Goal: Feedback & Contribution: Submit feedback/report problem

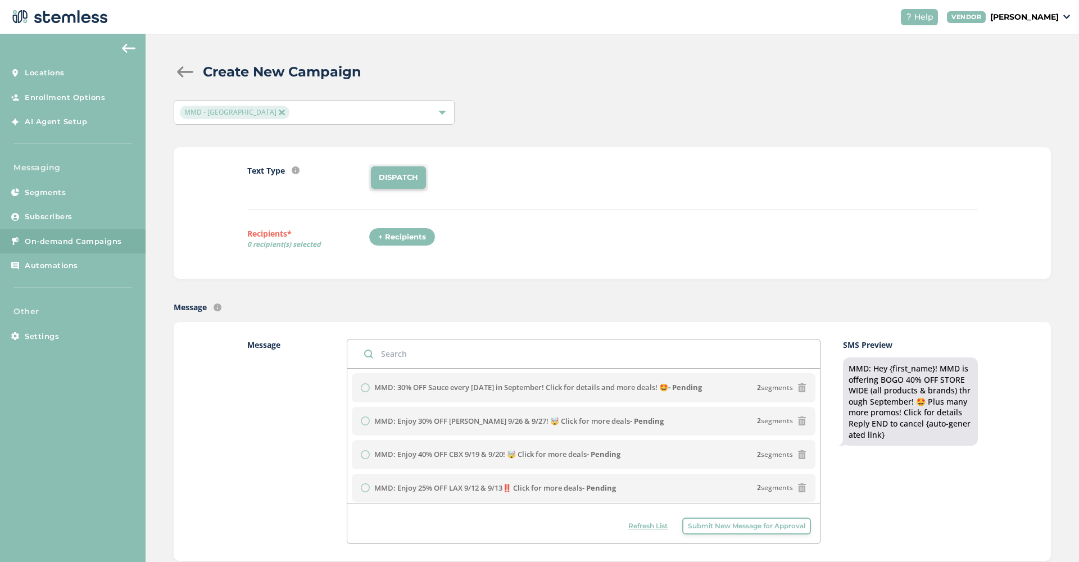
scroll to position [14, 0]
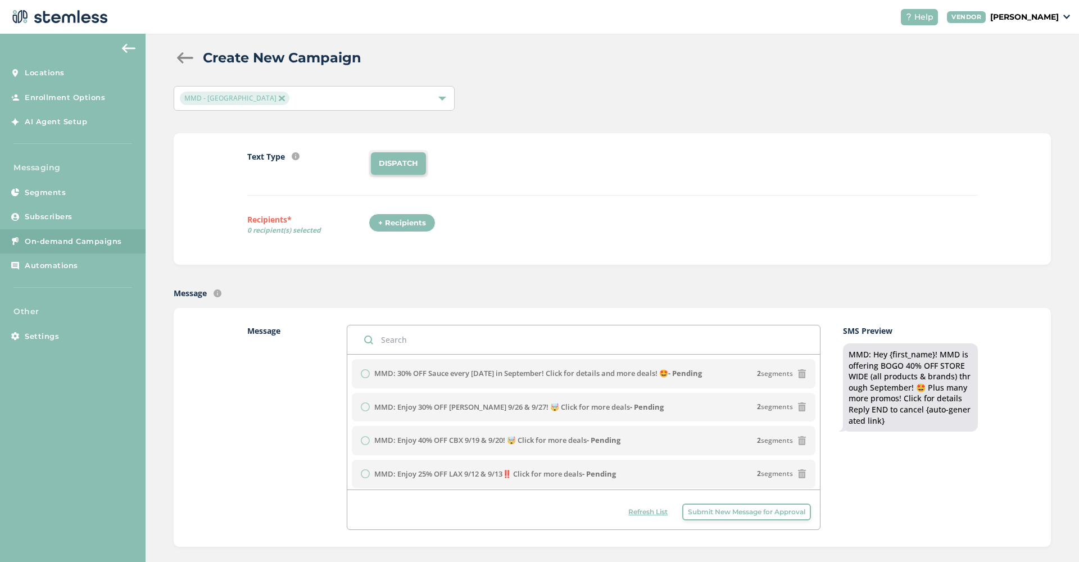
click at [705, 510] on span "Submit New Message for Approval" at bounding box center [746, 512] width 117 height 10
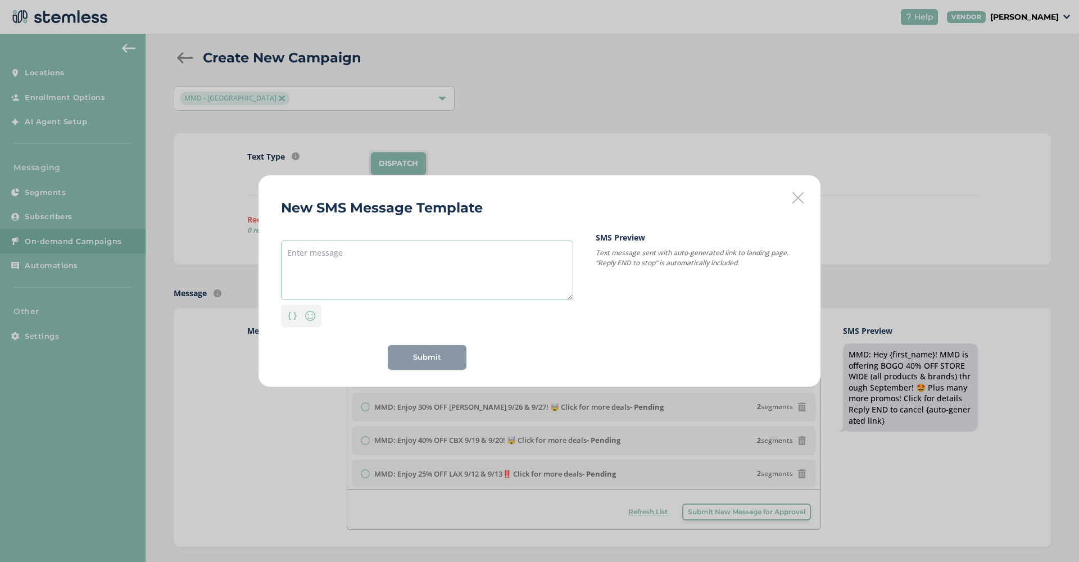
click at [369, 294] on textarea at bounding box center [427, 271] width 292 height 60
paste textarea "MMD: Enjoy 40% OFF CBX 9/19 & 9/20! 🤯 Click for more deals"
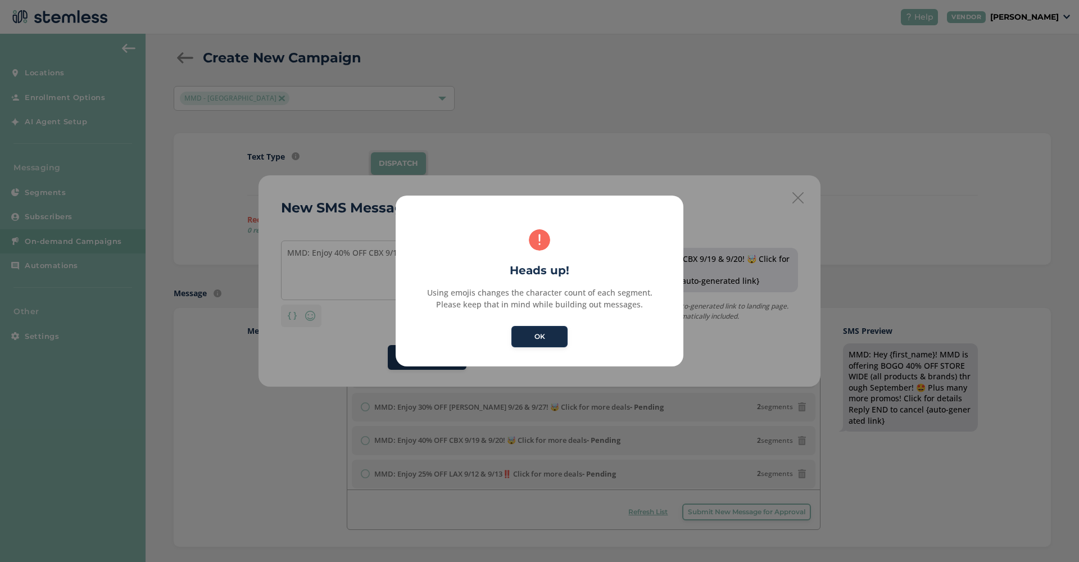
click at [523, 340] on button "OK" at bounding box center [540, 336] width 56 height 21
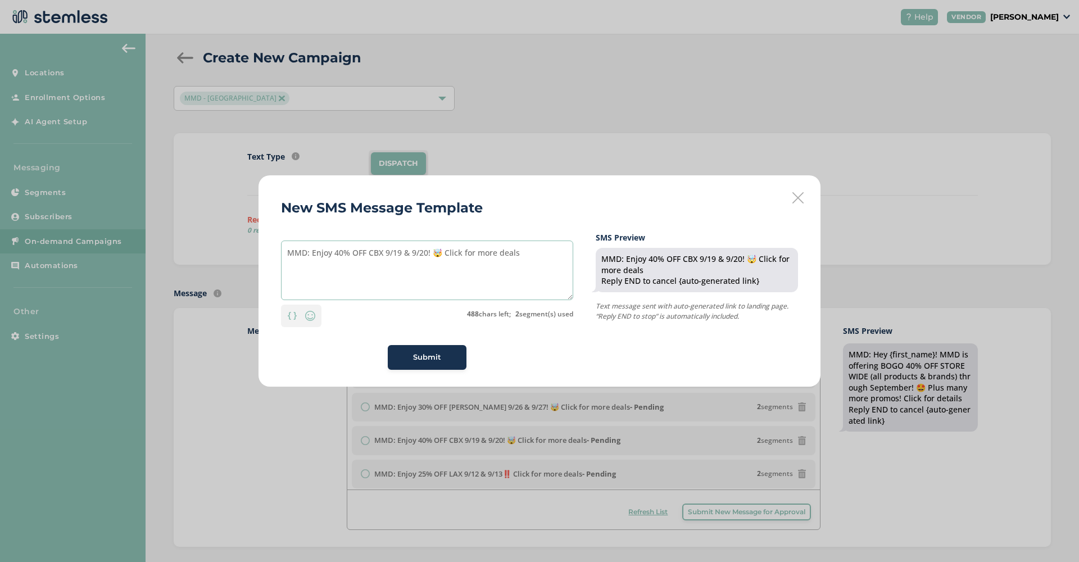
click at [329, 255] on textarea "MMD: Enjoy 40% OFF CBX 9/19 & 9/20! 🤯 Click for more deals" at bounding box center [427, 271] width 292 height 60
drag, startPoint x: 454, startPoint y: 252, endPoint x: 346, endPoint y: 254, distance: 107.4
click at [346, 254] on textarea "MMD: 25% OFF 40% OFF CBX 9/19 & 9/20! 🤯 Click for more deals" at bounding box center [427, 271] width 292 height 60
click at [316, 316] on img at bounding box center [310, 315] width 13 height 13
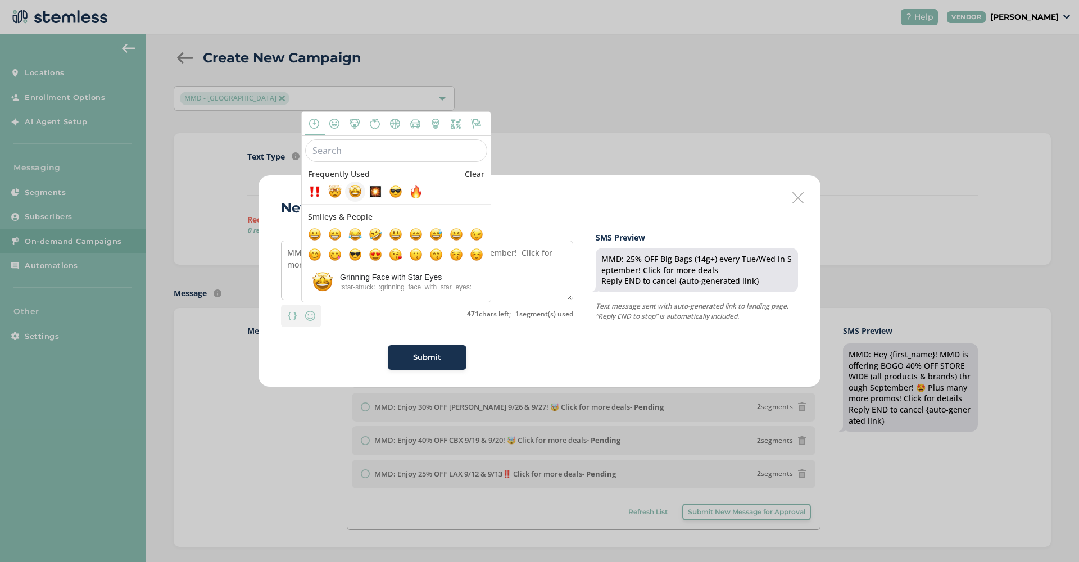
click at [356, 194] on span at bounding box center [355, 191] width 13 height 13
type textarea "MMD: 25% OFF Big Bags (14g+) every Tue/Wed in September! Click for more deals 🤩"
click at [443, 359] on div "Submit" at bounding box center [427, 357] width 61 height 11
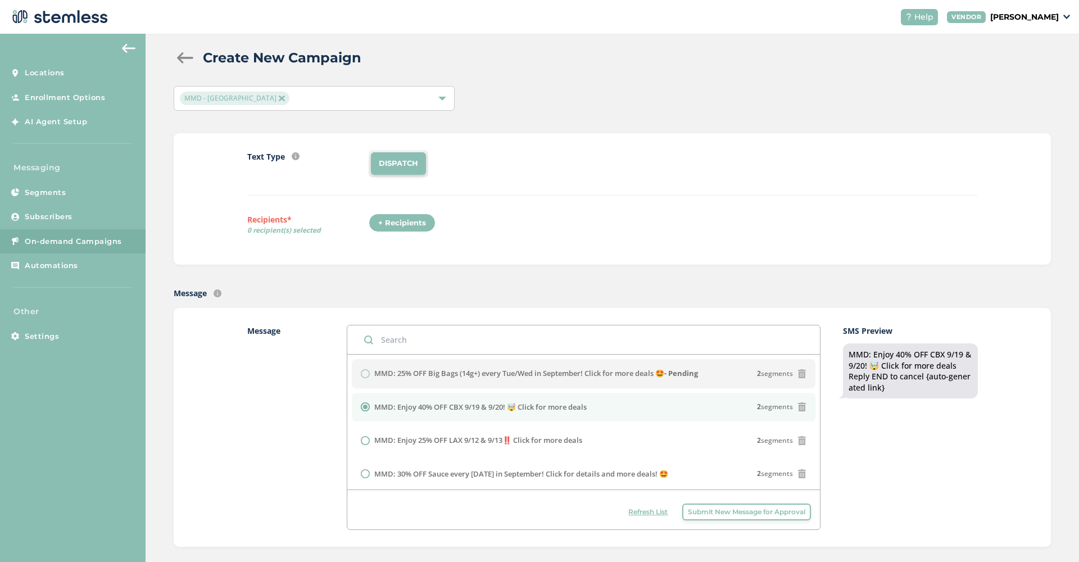
click at [725, 513] on span "Submit New Message for Approval" at bounding box center [746, 512] width 117 height 10
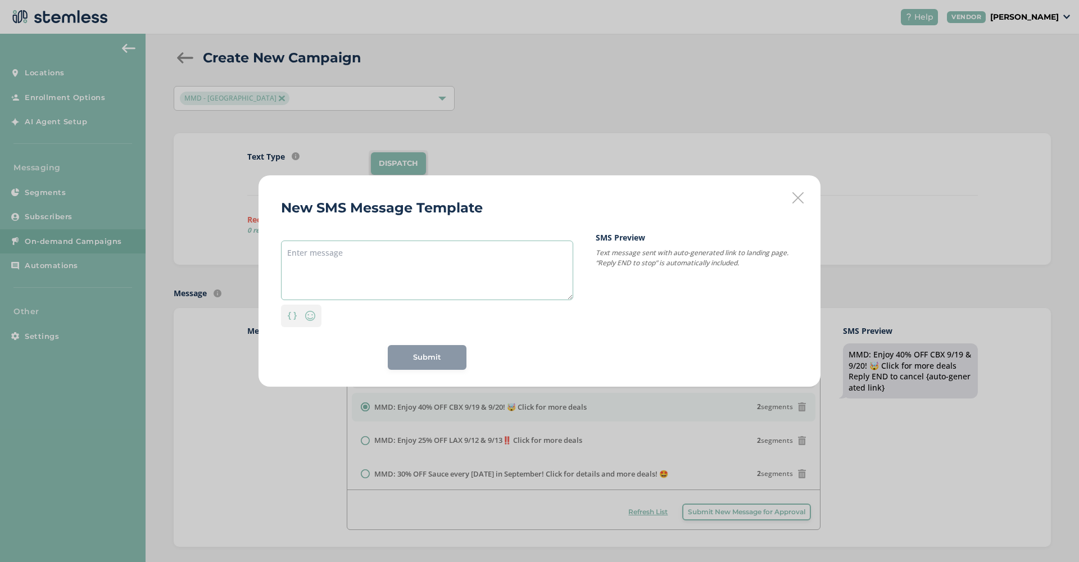
click at [328, 265] on textarea at bounding box center [427, 271] width 292 height 60
paste textarea "MMD: 25% OFF Big Bags (14g+) every Tue/Wed in September! Click for more deals 🤩"
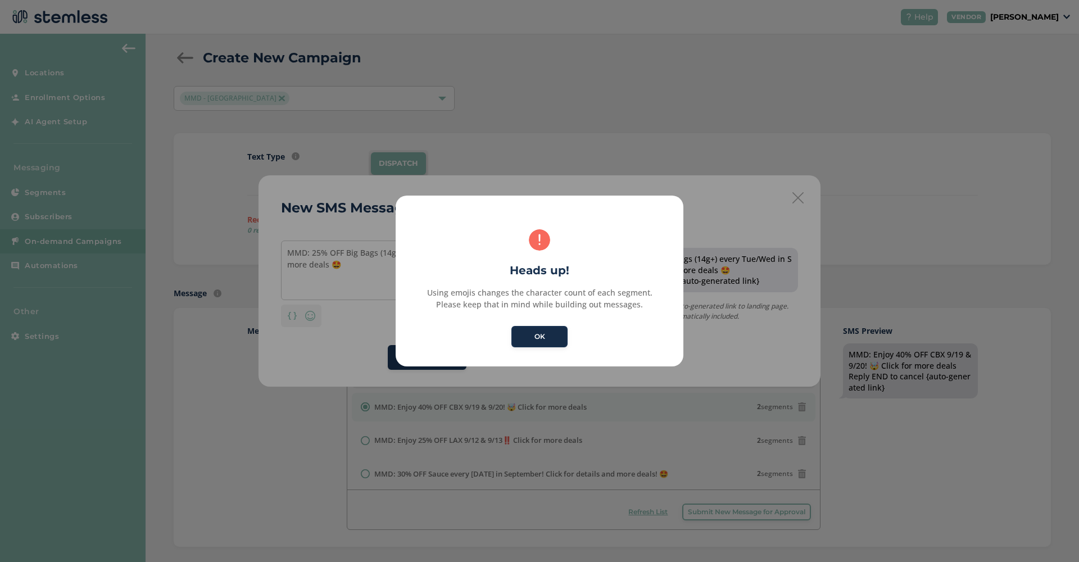
click at [530, 343] on button "OK" at bounding box center [540, 336] width 56 height 21
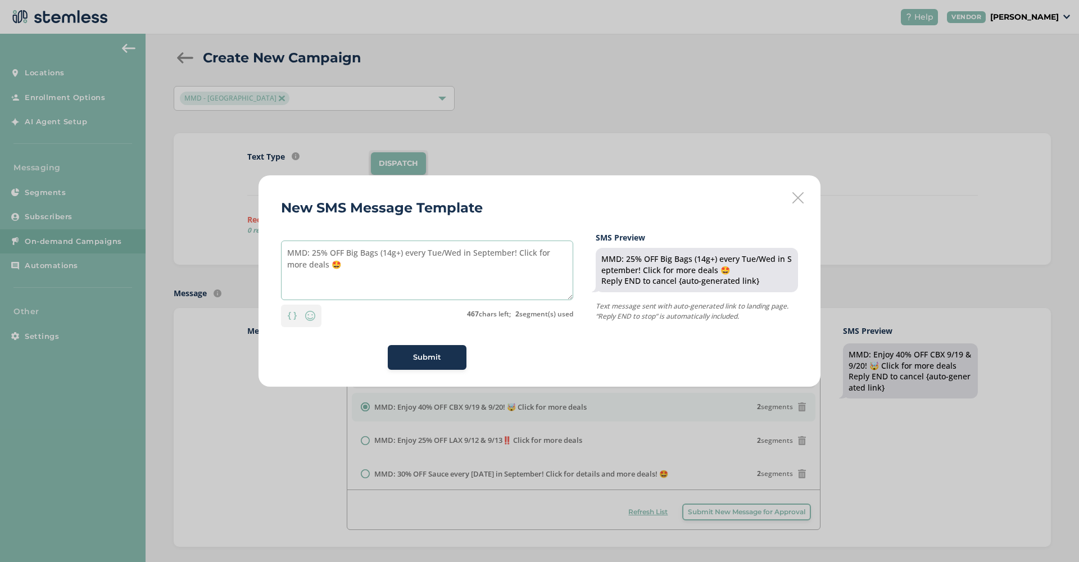
click at [401, 253] on textarea "MMD: 25% OFF Big Bags (14g+) every Tue/Wed in September! Click for more deals 🤩" at bounding box center [427, 271] width 292 height 60
click at [544, 255] on textarea "MMD: 25% OFF Big Bags every Tue/Wed in September! Click for more deals 🤩" at bounding box center [427, 271] width 292 height 60
click at [524, 251] on textarea "MMD: 25% OFF Big Bags every Tue/Wed in September! Click for more deals 🤩" at bounding box center [427, 271] width 292 height 60
drag, startPoint x: 329, startPoint y: 264, endPoint x: 285, endPoint y: 265, distance: 43.9
click at [285, 265] on textarea "MMD: 25% OFF Big Bags every Tue/Wed in September! Click for details & more deal…" at bounding box center [427, 271] width 292 height 60
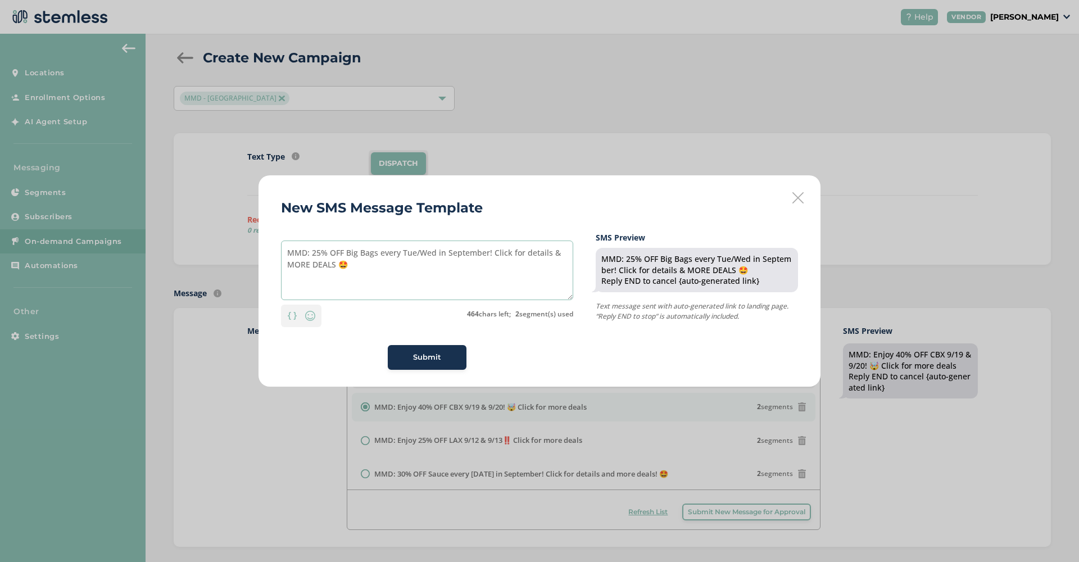
click at [402, 262] on textarea "MMD: 25% OFF Big Bags every Tue/Wed in September! Click for details & MORE DEAL…" at bounding box center [427, 271] width 292 height 60
type textarea "MMD: 25% OFF Big Bags every Tue/Wed in September! Click for details & MORE DEAL…"
click at [455, 352] on div "Submit" at bounding box center [427, 357] width 61 height 11
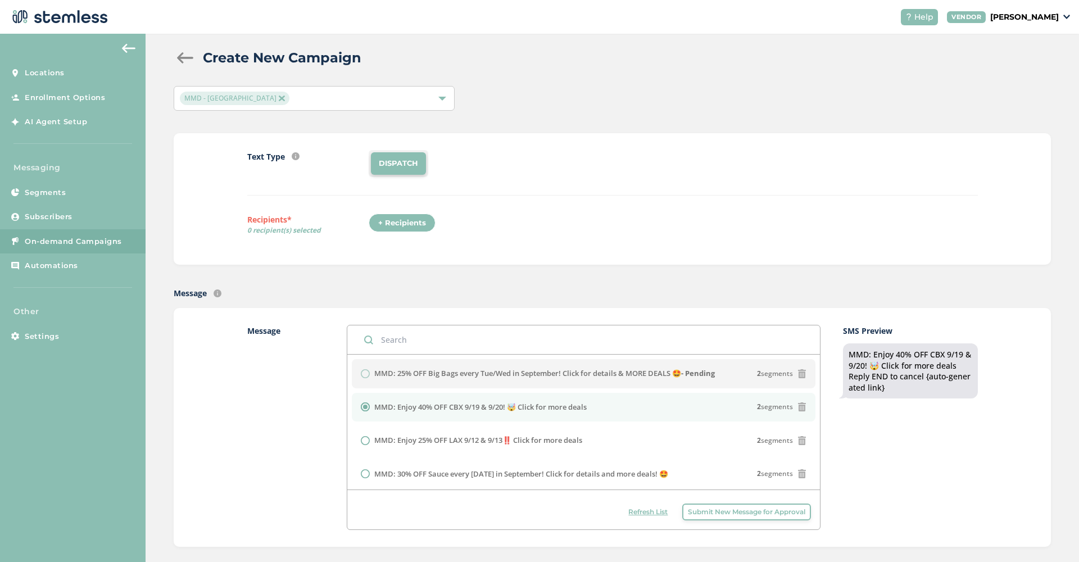
click at [709, 515] on span "Submit New Message for Approval" at bounding box center [746, 512] width 117 height 10
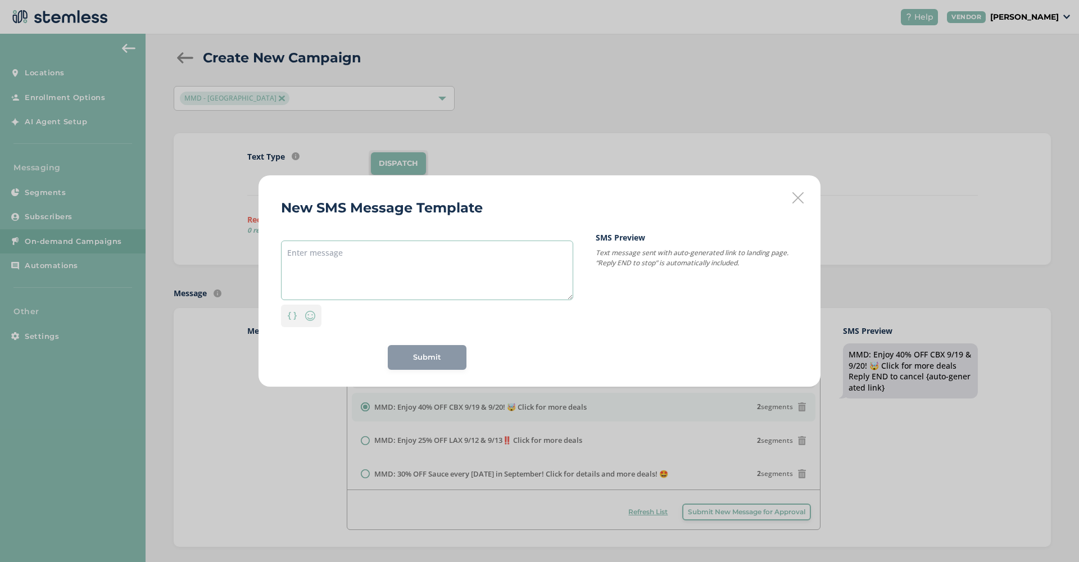
click at [359, 267] on textarea at bounding box center [427, 271] width 292 height 60
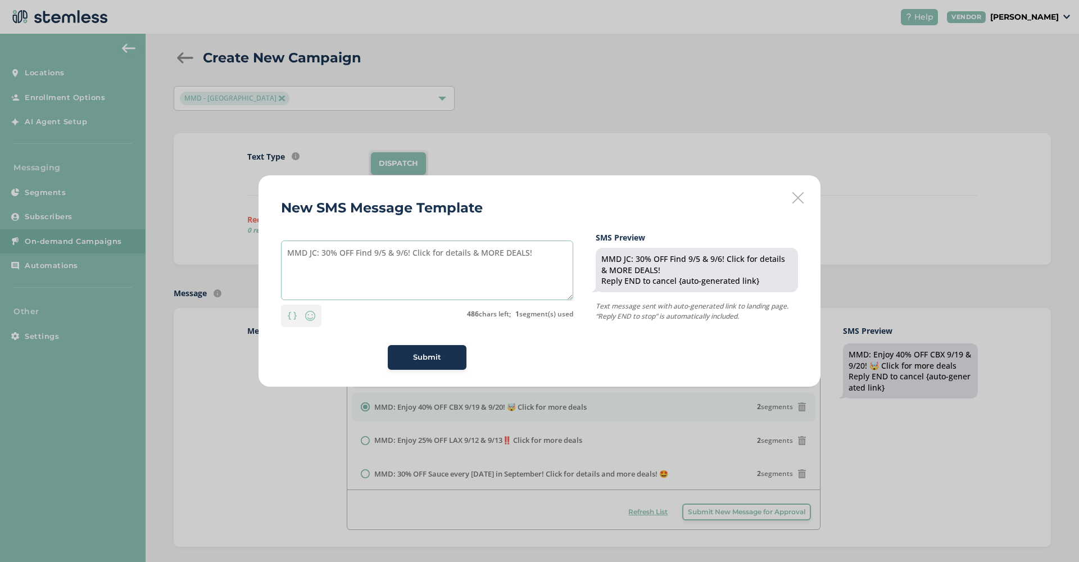
type textarea "MMD JC: 30% OFF Find 9/5 & 9/6! Click for details & MORE DEALS!"
click at [397, 356] on div "Submit" at bounding box center [427, 357] width 61 height 11
